Goal: Communication & Community: Answer question/provide support

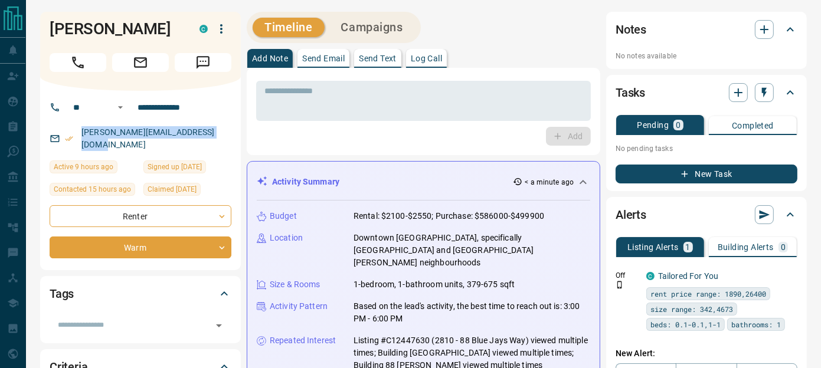
drag, startPoint x: 221, startPoint y: 149, endPoint x: 76, endPoint y: 149, distance: 145.8
click at [76, 149] on div "[PERSON_NAME][EMAIL_ADDRESS][DOMAIN_NAME]" at bounding box center [141, 139] width 182 height 32
drag, startPoint x: 76, startPoint y: 149, endPoint x: 95, endPoint y: 148, distance: 19.5
copy link "[PERSON_NAME][EMAIL_ADDRESS][DOMAIN_NAME]"
click at [366, 56] on p "Send Text" at bounding box center [378, 58] width 38 height 8
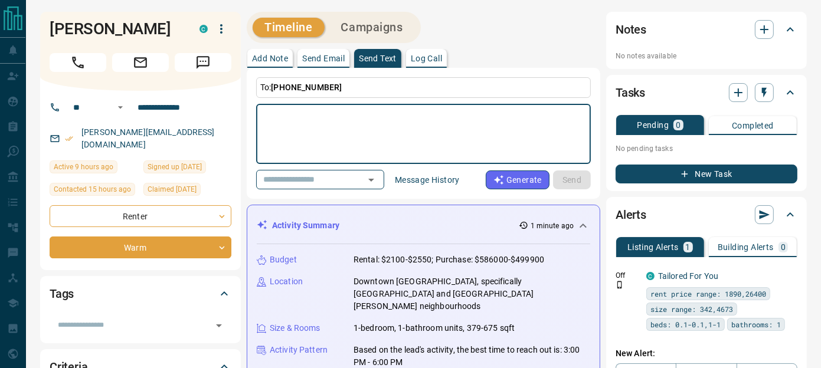
click at [318, 114] on textarea at bounding box center [423, 134] width 318 height 50
type textarea "*"
type textarea "**********"
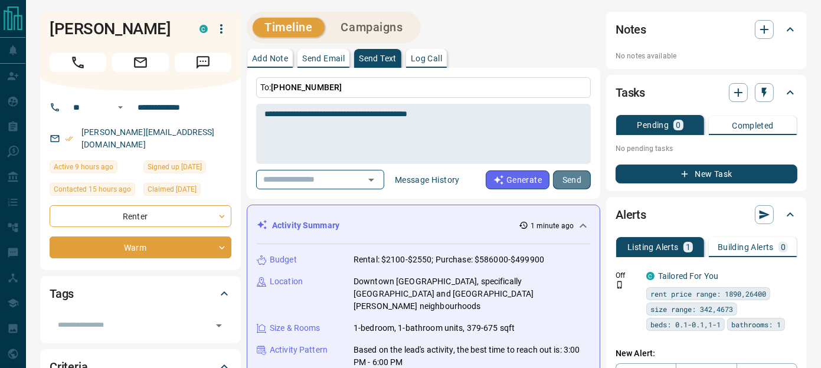
click at [577, 183] on button "Send" at bounding box center [572, 180] width 38 height 19
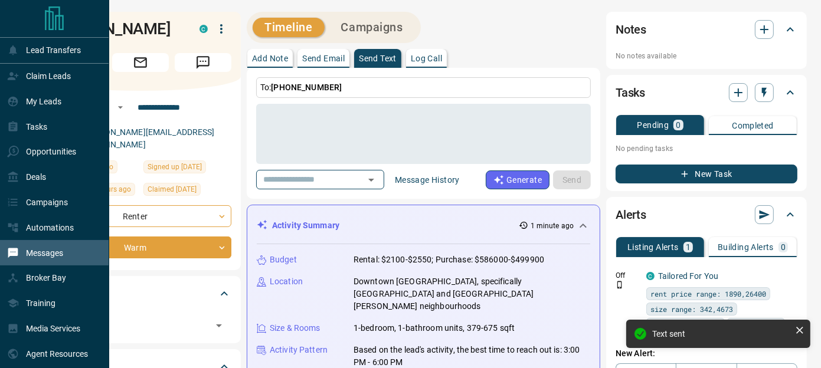
click at [34, 250] on div "Messages" at bounding box center [35, 252] width 56 height 19
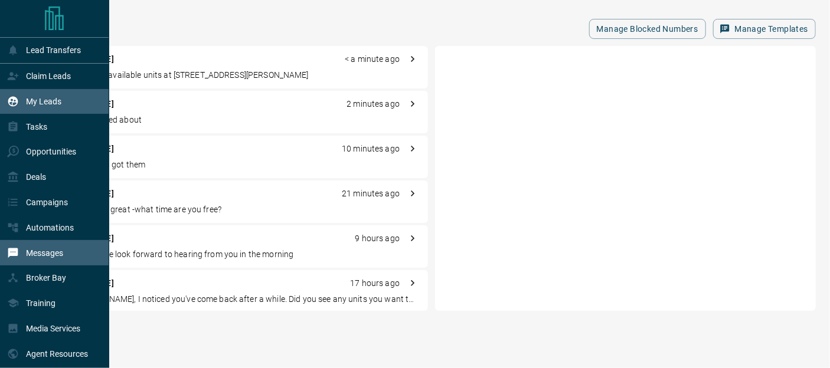
click at [37, 100] on p "My Leads" at bounding box center [43, 101] width 35 height 9
